Goal: Task Accomplishment & Management: Complete application form

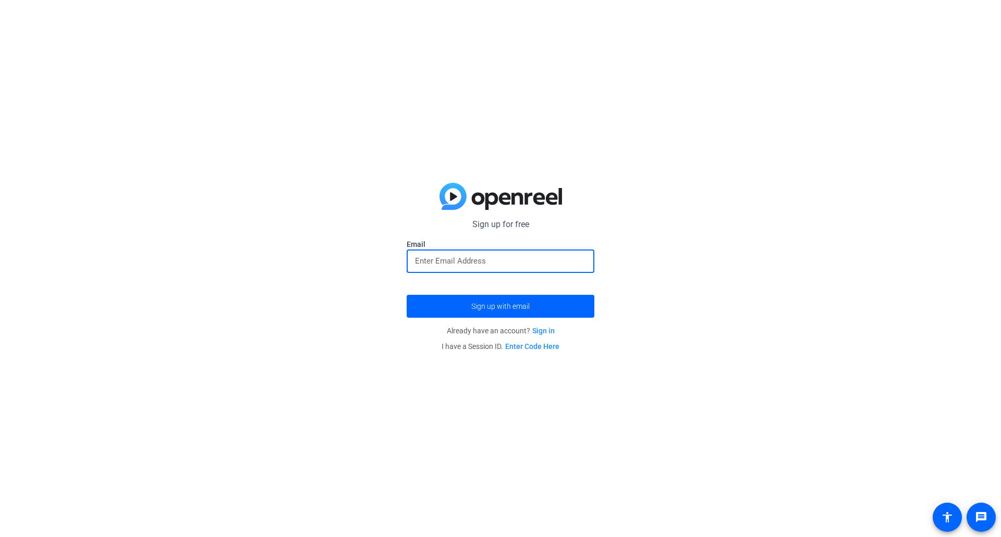
click at [496, 264] on input "email" at bounding box center [500, 261] width 171 height 13
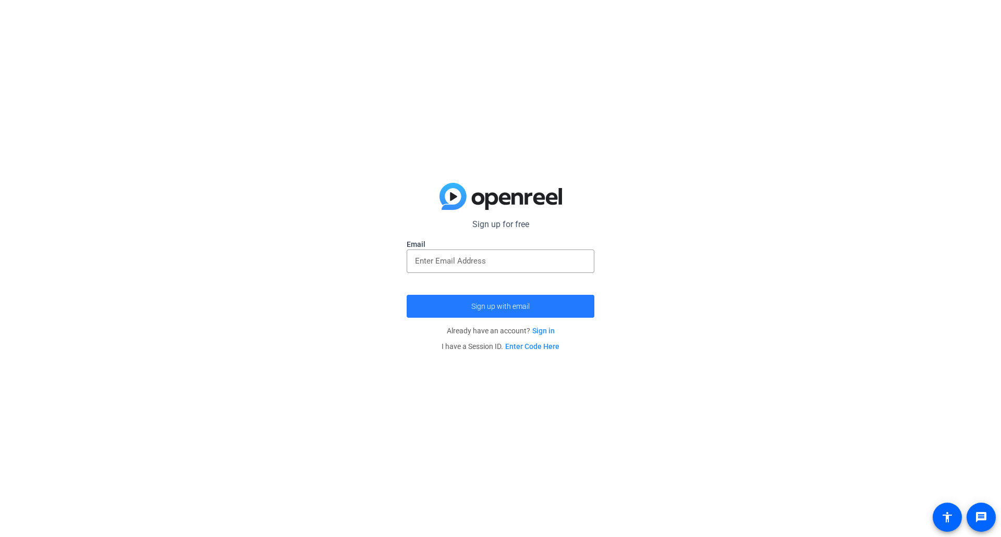
click at [541, 306] on span "submit" at bounding box center [501, 306] width 188 height 25
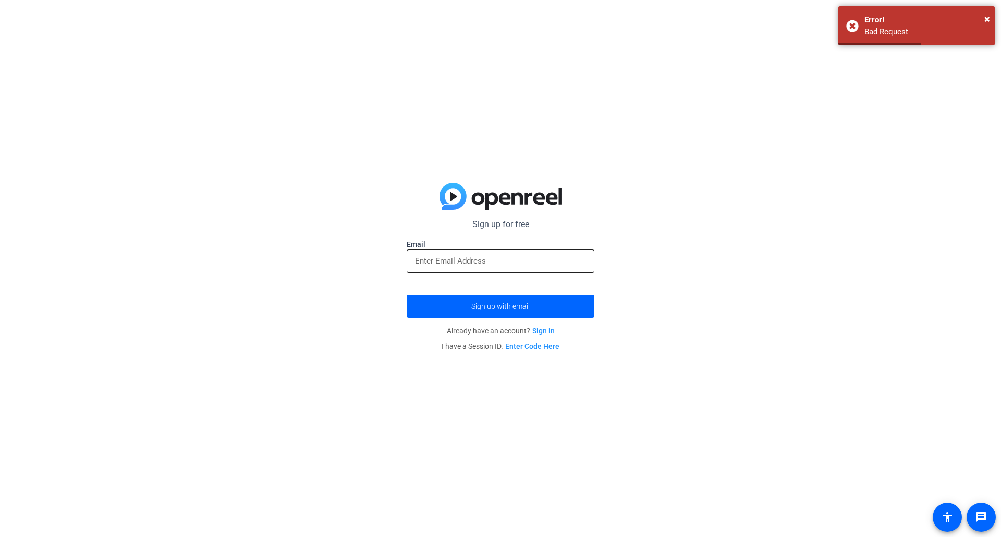
click at [521, 265] on input "email" at bounding box center [500, 261] width 171 height 13
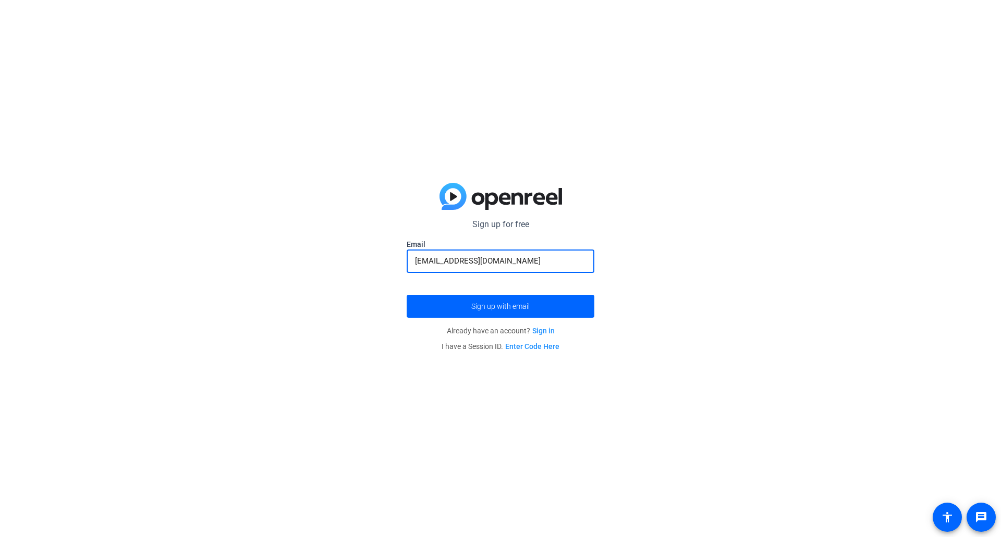
type input "[EMAIL_ADDRESS][DOMAIN_NAME]"
click at [407, 295] on button "Sign up with email" at bounding box center [501, 306] width 188 height 23
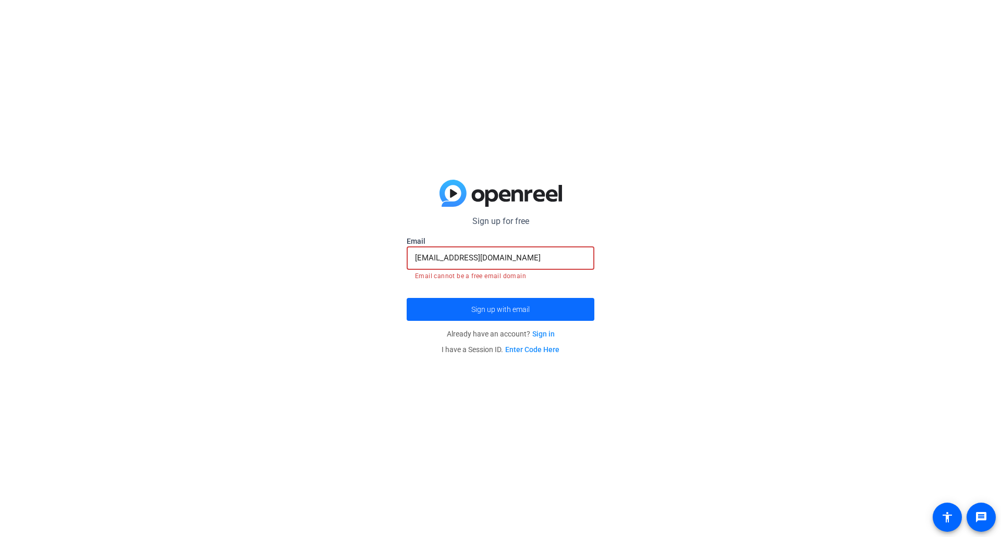
click at [531, 303] on span "submit" at bounding box center [501, 309] width 188 height 25
drag, startPoint x: 518, startPoint y: 218, endPoint x: 518, endPoint y: 235, distance: 17.2
click at [517, 218] on p "Sign up for free" at bounding box center [501, 221] width 188 height 13
click at [553, 352] on link "Enter Code Here" at bounding box center [532, 350] width 54 height 8
